Goal: Navigation & Orientation: Find specific page/section

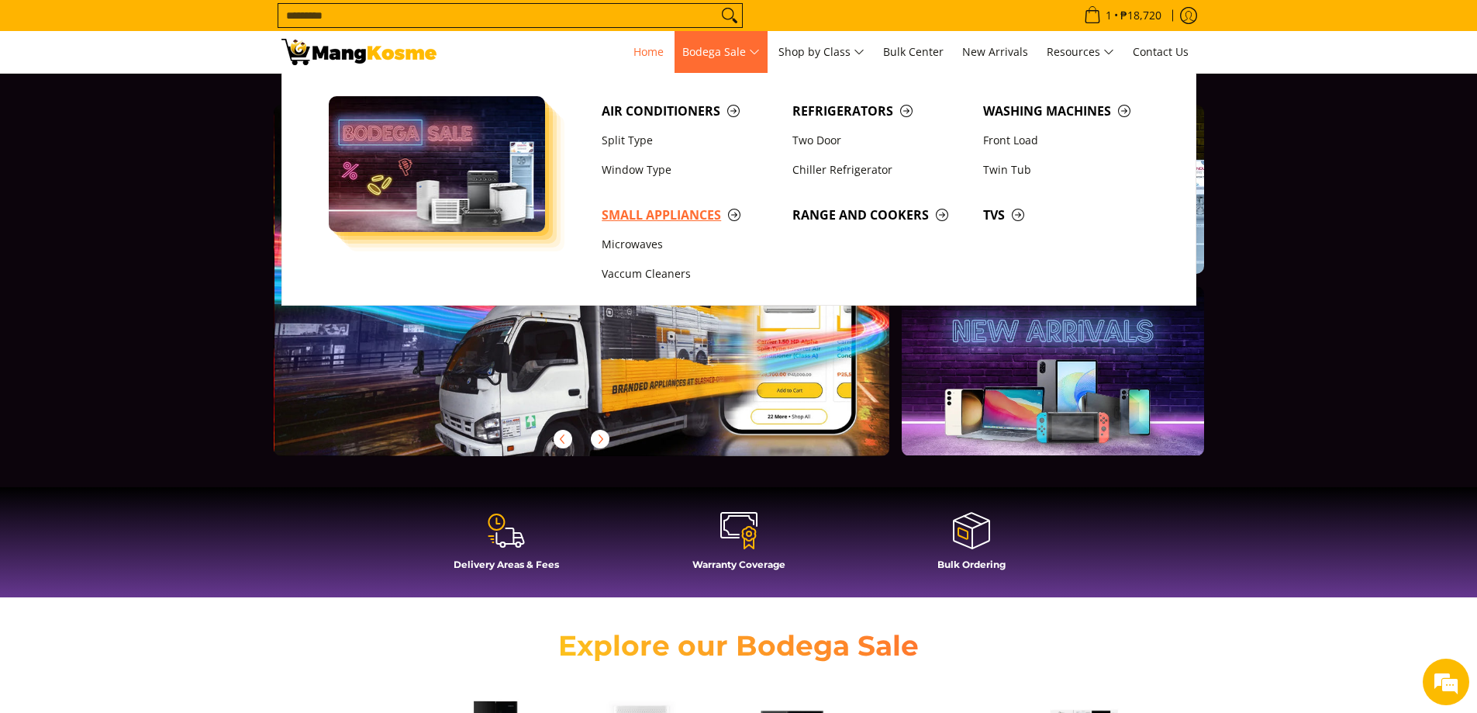
scroll to position [0, 617]
click at [675, 212] on span "Small Appliances" at bounding box center [689, 215] width 175 height 19
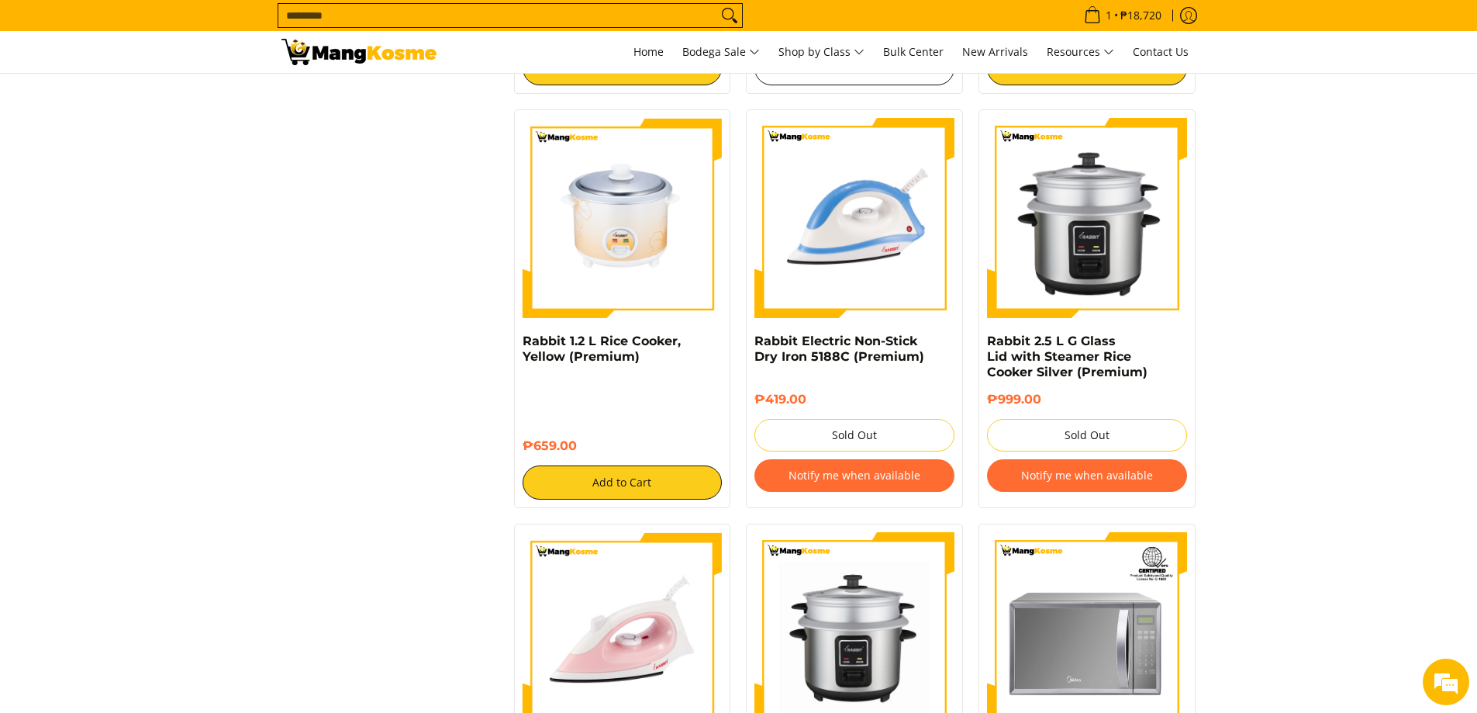
scroll to position [1706, 0]
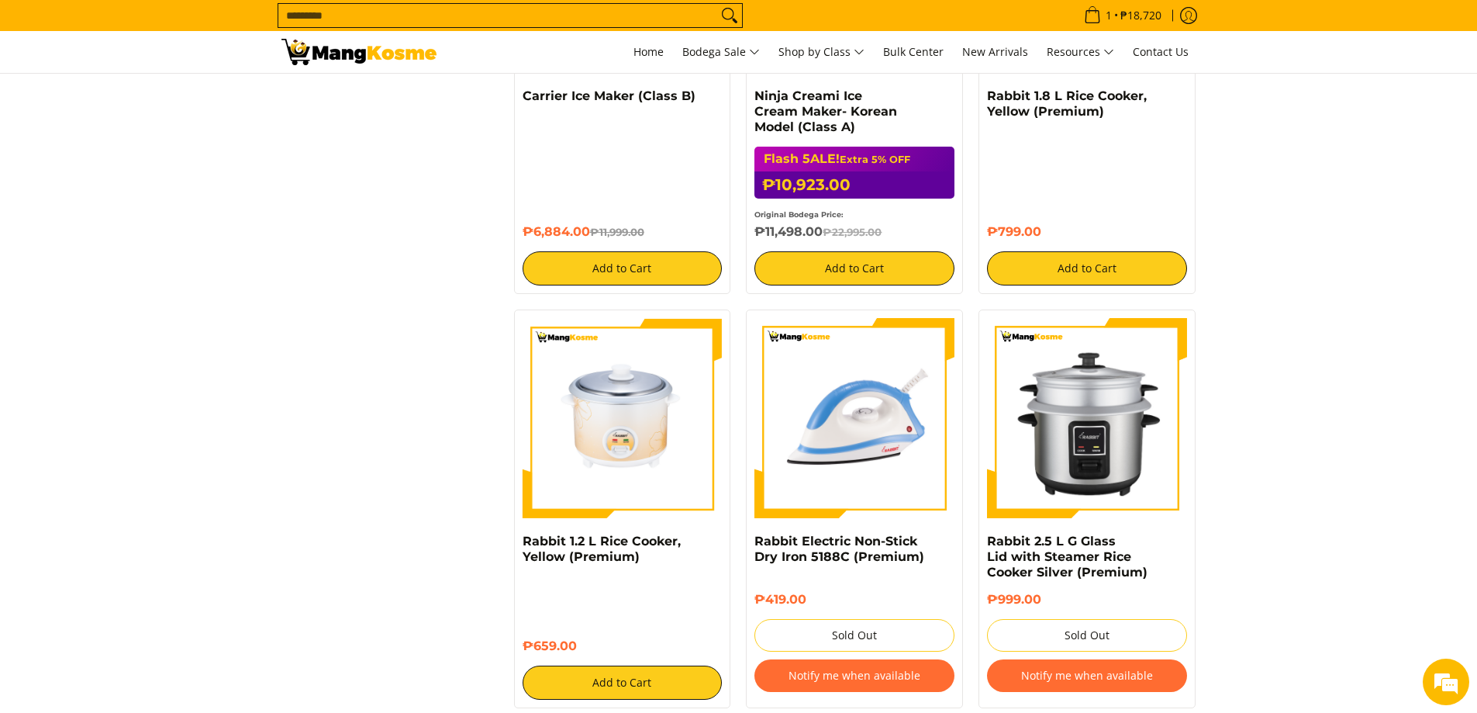
click at [416, 116] on div "**********" at bounding box center [739, 306] width 931 height 3465
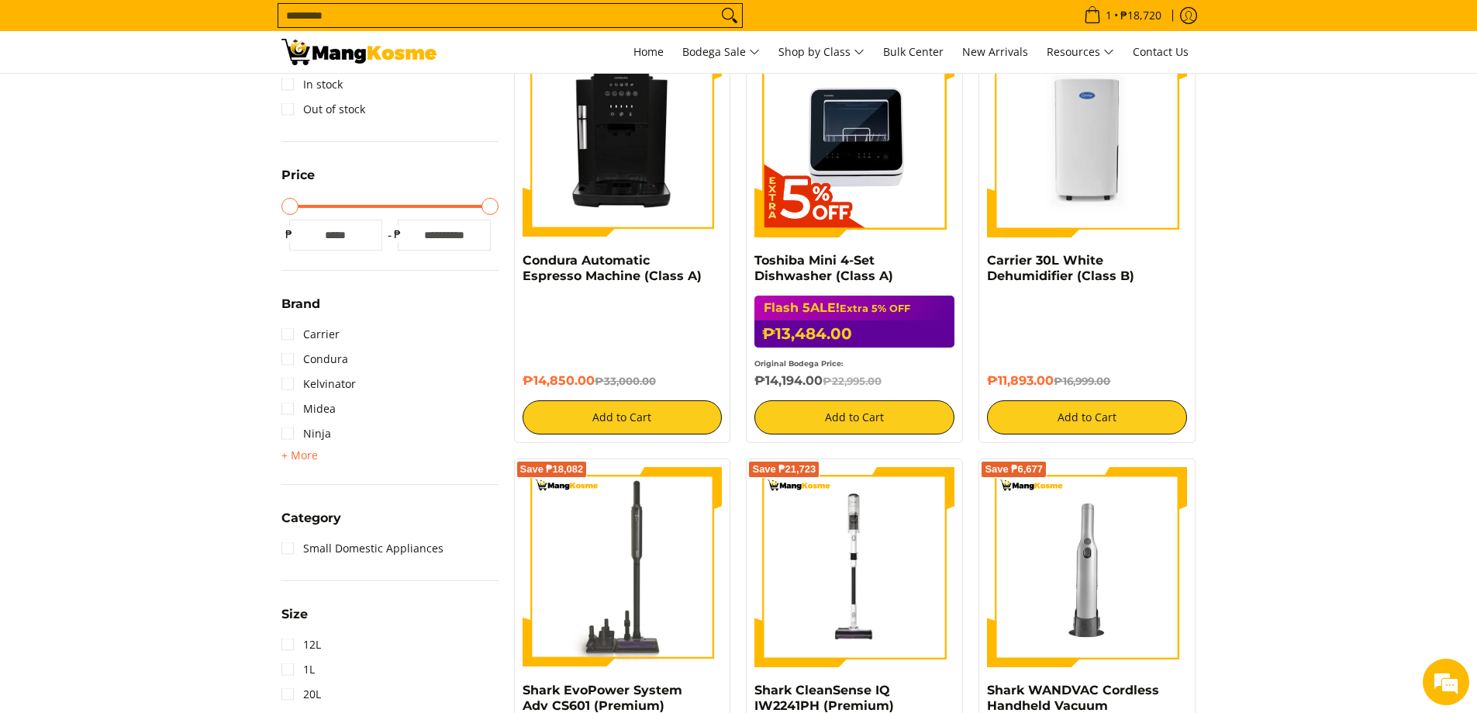
scroll to position [78, 0]
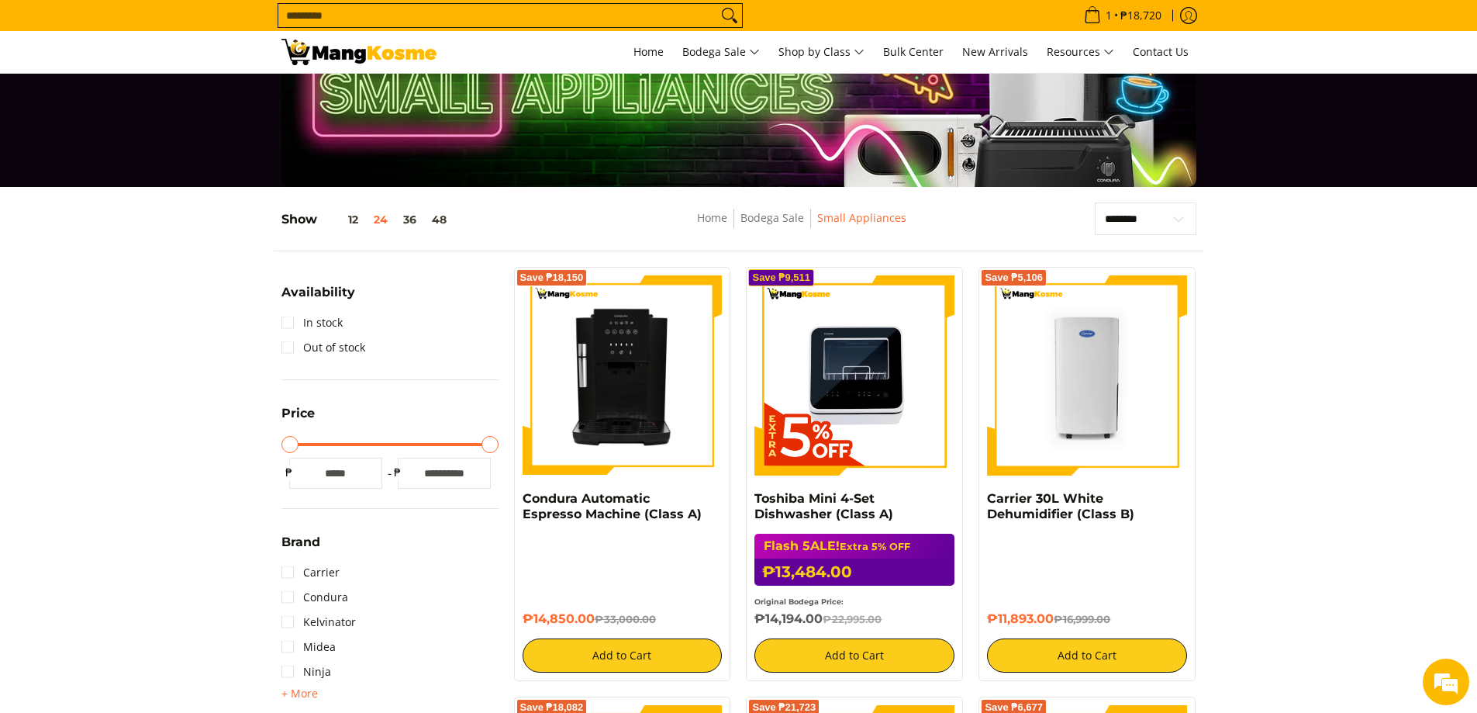
drag, startPoint x: 1280, startPoint y: 391, endPoint x: 1266, endPoint y: 391, distance: 14.7
drag, startPoint x: 1381, startPoint y: 338, endPoint x: 1361, endPoint y: 338, distance: 20.2
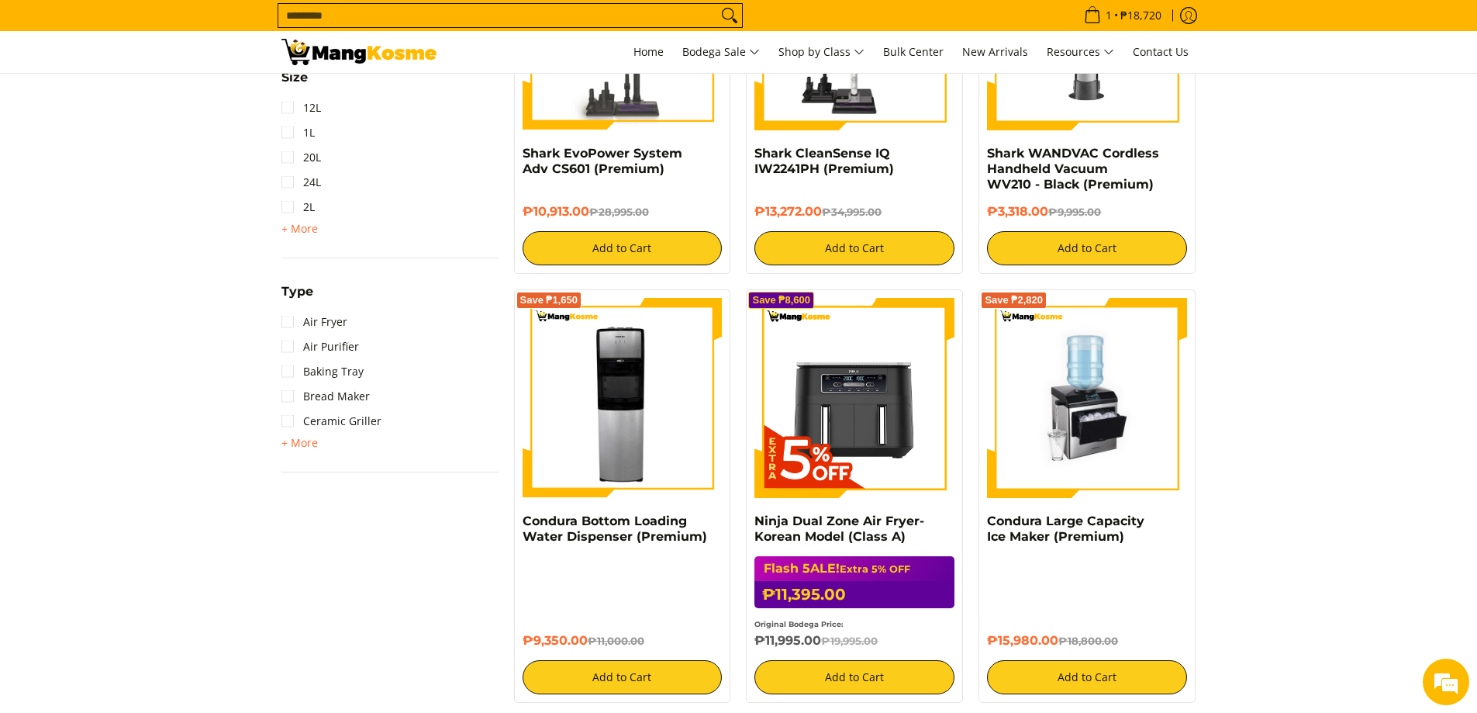
scroll to position [620, 0]
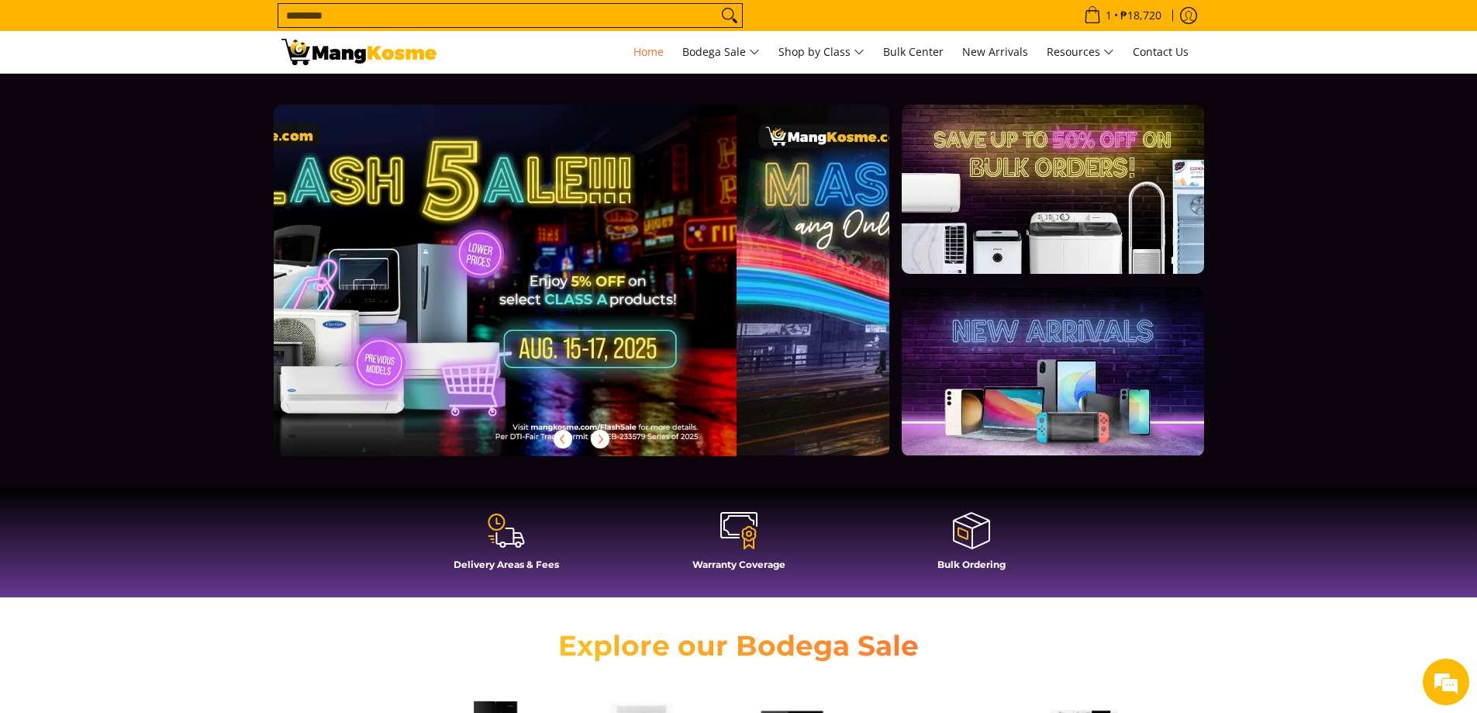
scroll to position [0, 506]
